Goal: Navigation & Orientation: Find specific page/section

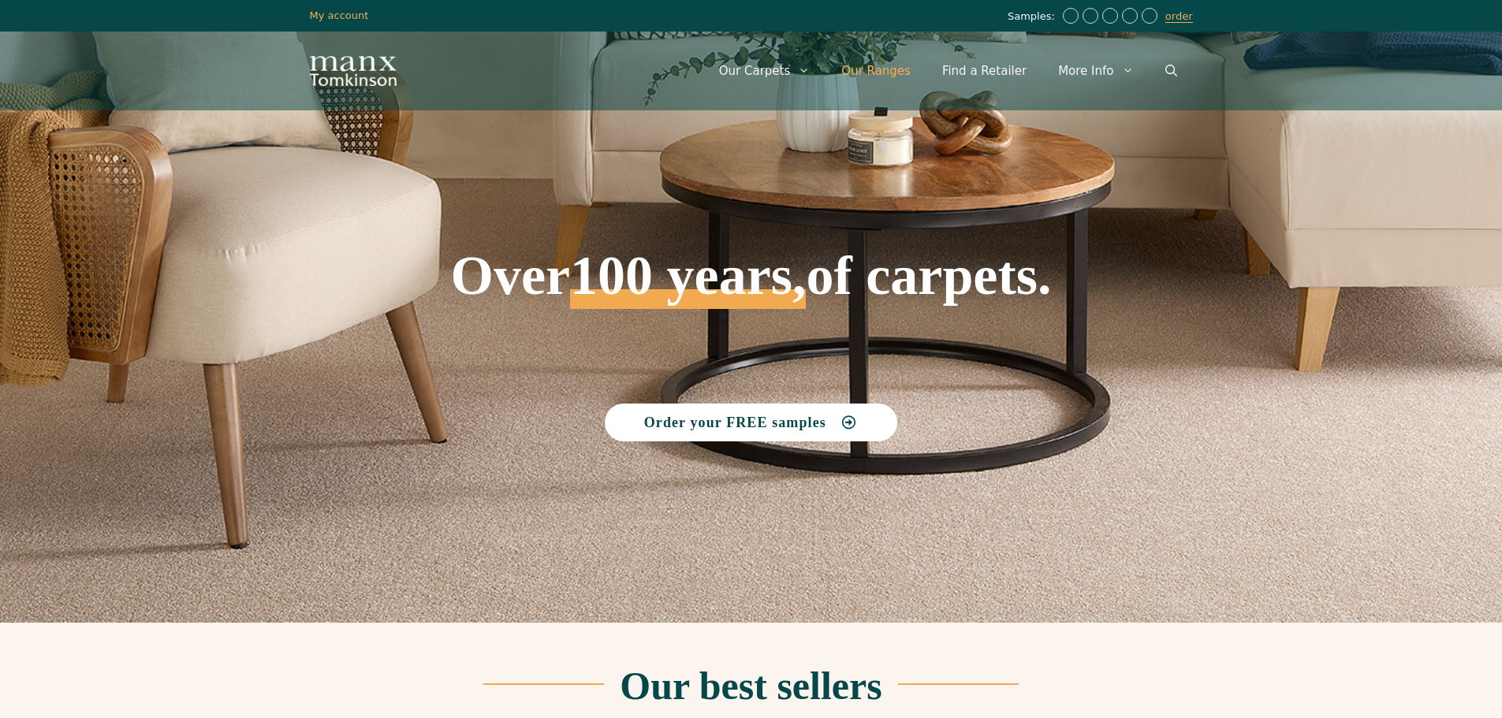
click at [893, 73] on link "Our Ranges" at bounding box center [875, 70] width 101 height 47
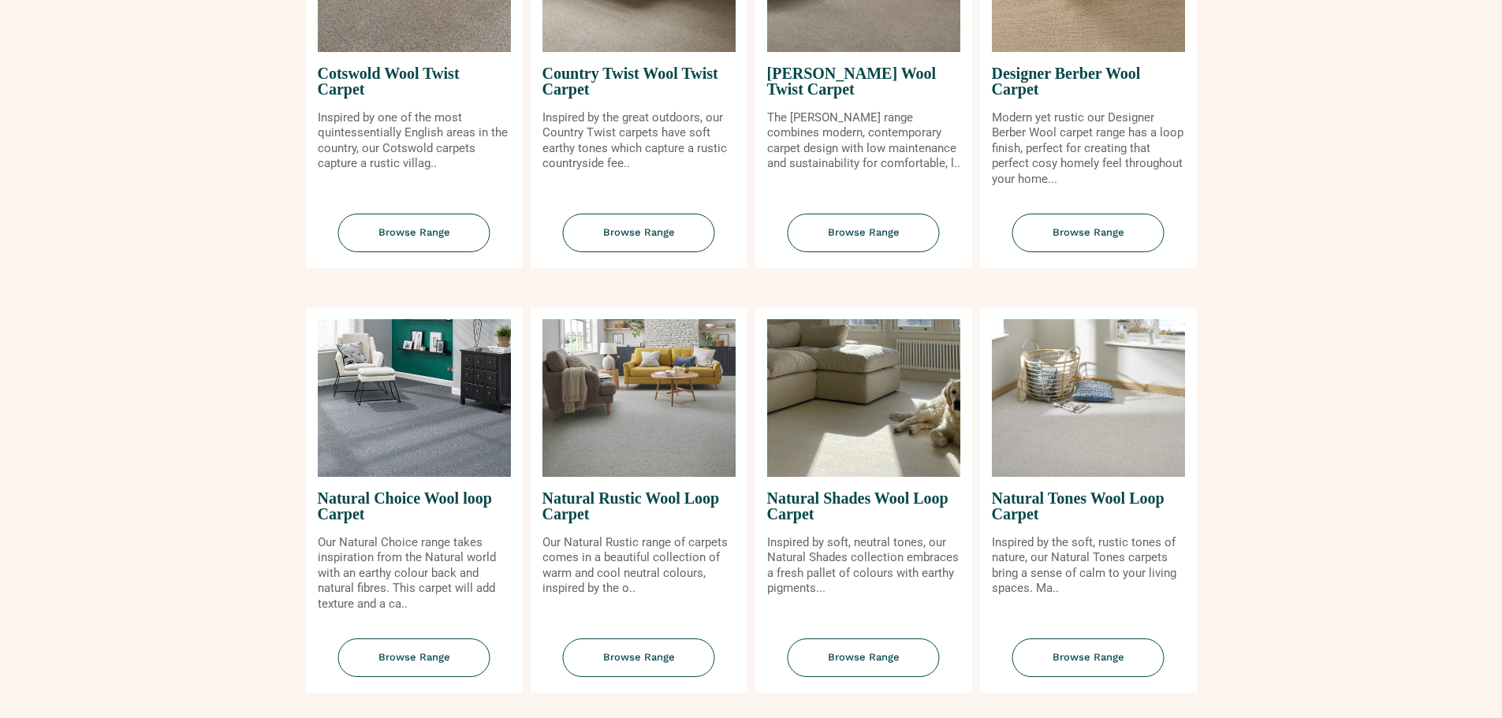
scroll to position [867, 0]
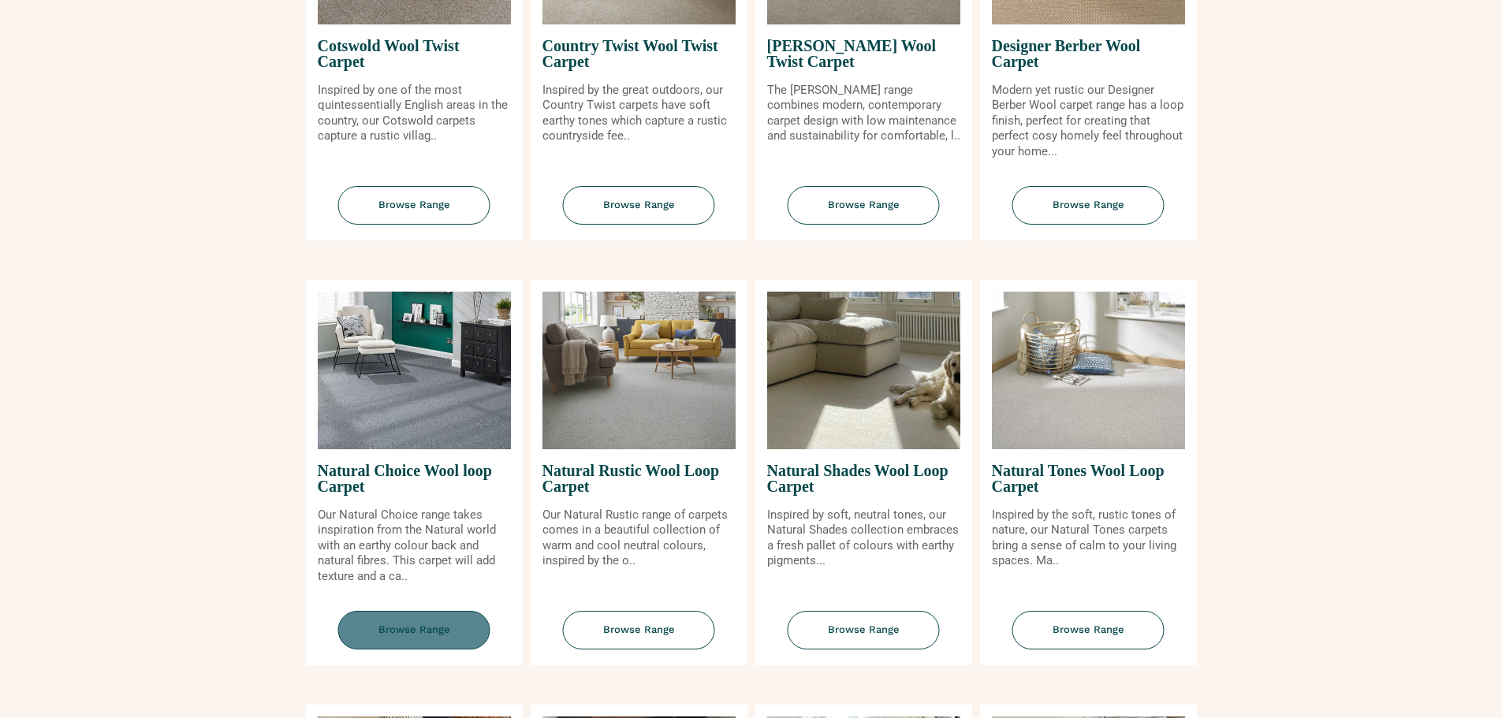
click at [404, 625] on span "Browse Range" at bounding box center [414, 630] width 152 height 39
